Goal: Task Accomplishment & Management: Manage account settings

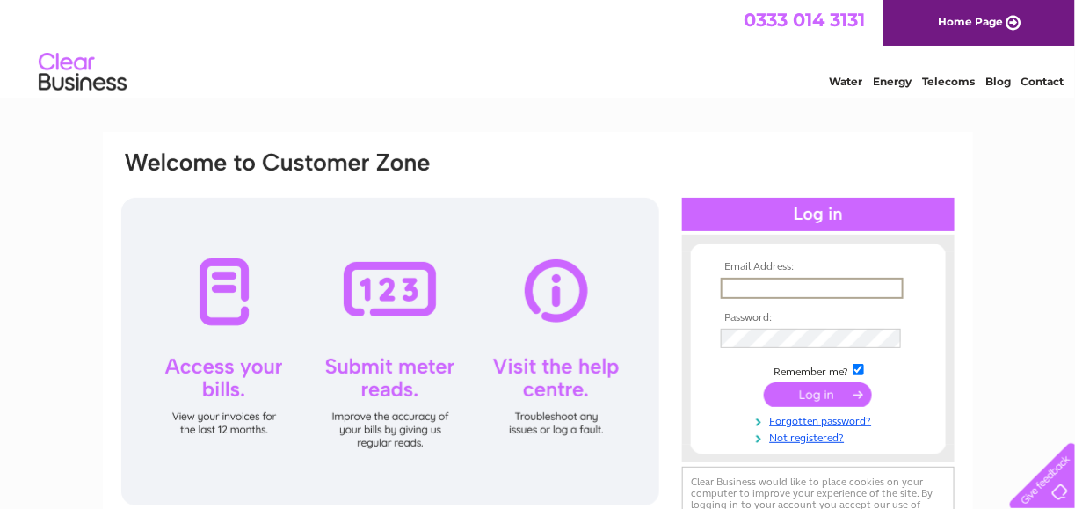
click at [739, 291] on input "text" at bounding box center [812, 288] width 183 height 21
click at [739, 289] on input "acc" at bounding box center [812, 288] width 183 height 21
click at [740, 286] on input "acc" at bounding box center [812, 288] width 183 height 21
click at [740, 286] on input "accacc" at bounding box center [812, 288] width 183 height 21
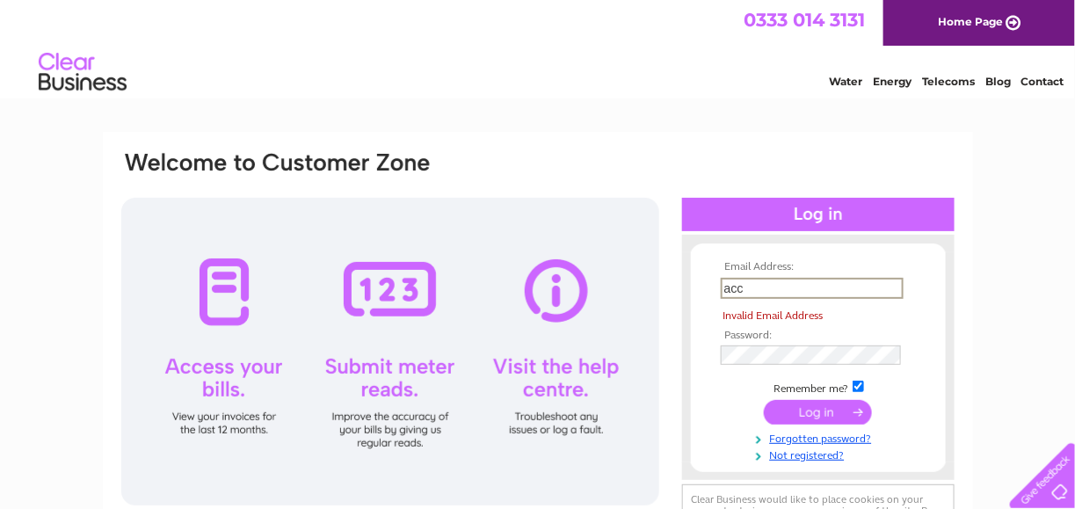
click at [756, 299] on td "acc" at bounding box center [819, 288] width 204 height 30
click at [812, 295] on input "acc" at bounding box center [812, 288] width 183 height 21
type input "accounts@da-rc.co.uk"
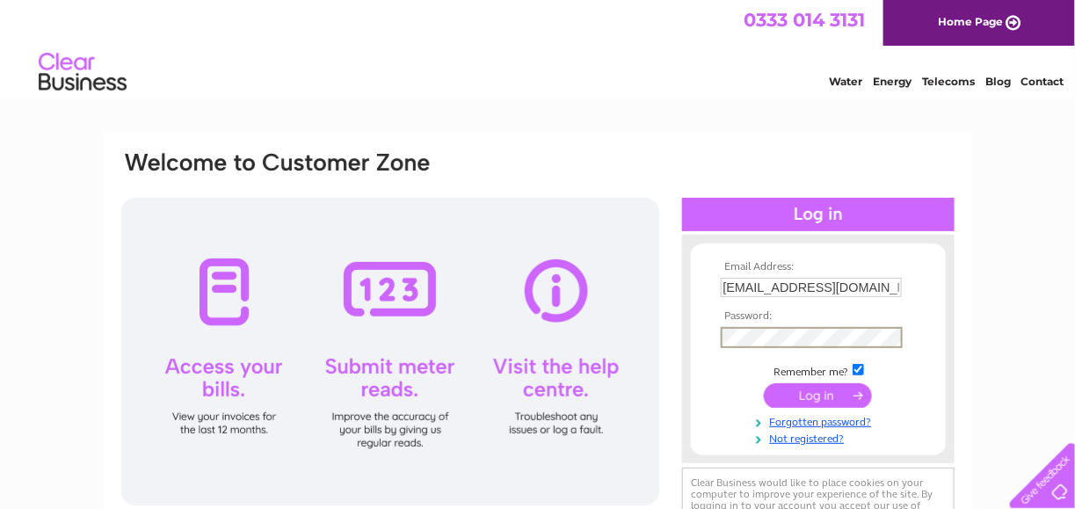
click at [764, 383] on input "submit" at bounding box center [818, 395] width 108 height 25
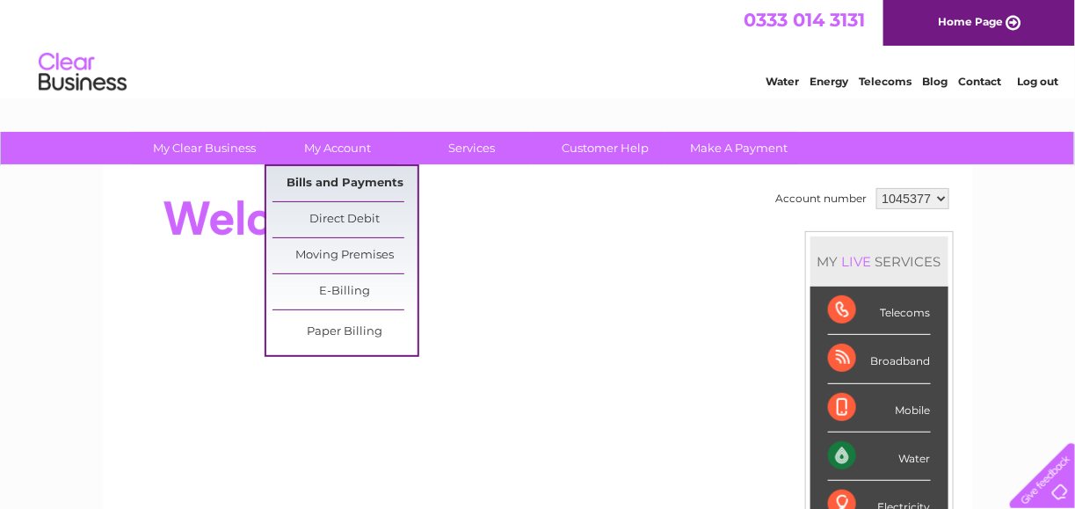
click at [344, 175] on link "Bills and Payments" at bounding box center [345, 183] width 145 height 35
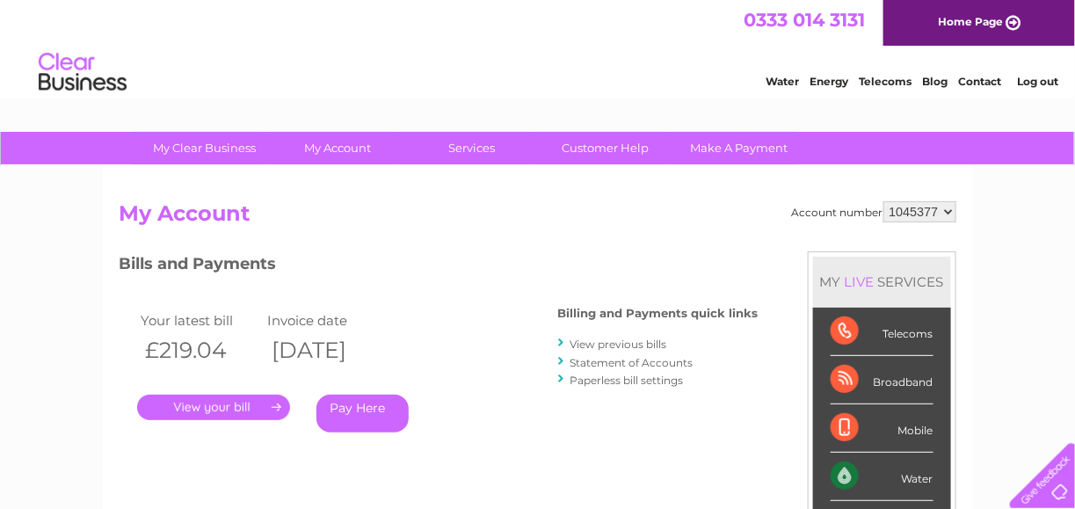
click at [248, 409] on link "." at bounding box center [213, 408] width 153 height 26
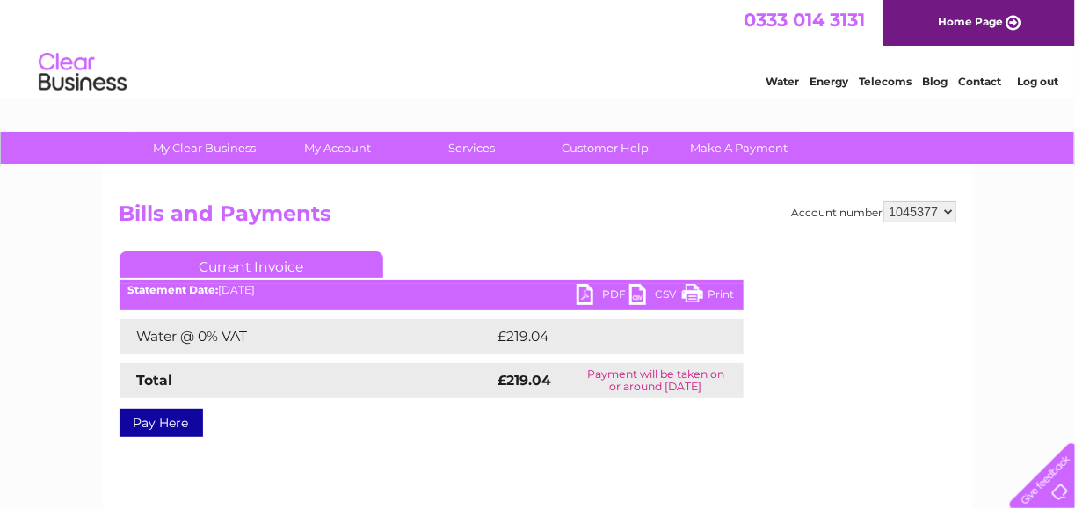
click at [612, 288] on link "PDF" at bounding box center [603, 297] width 53 height 26
